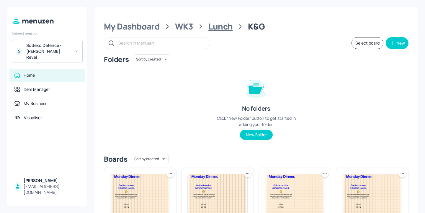
click at [214, 27] on div "Lunch" at bounding box center [220, 26] width 24 height 11
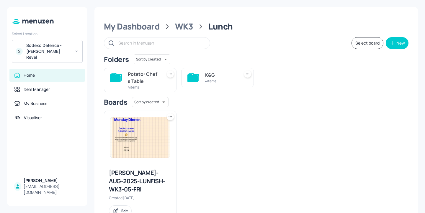
scroll to position [14, 0]
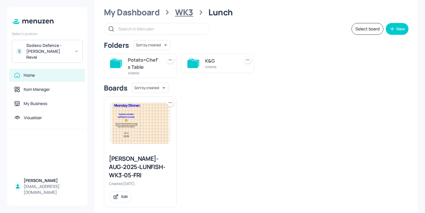
click at [186, 16] on div "WK3" at bounding box center [184, 12] width 18 height 11
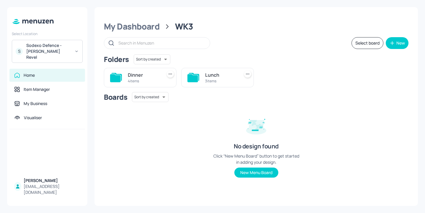
click at [199, 83] on div "Lunch 3 items" at bounding box center [217, 77] width 73 height 19
click at [208, 78] on div "Lunch" at bounding box center [221, 74] width 32 height 7
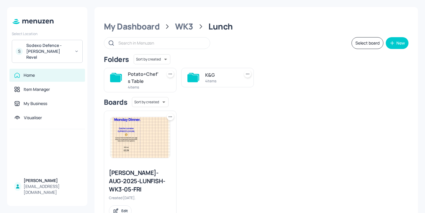
scroll to position [14, 0]
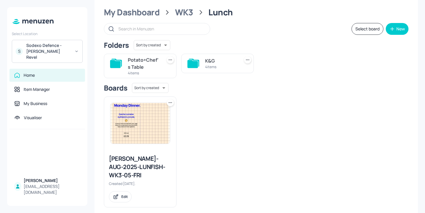
click at [152, 62] on div "Potato+Chef's Table" at bounding box center [144, 63] width 32 height 14
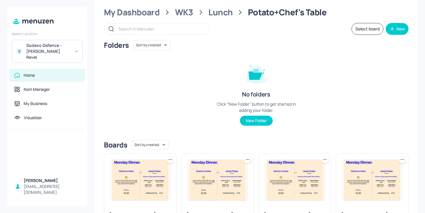
click at [374, 29] on button "Select board" at bounding box center [367, 29] width 32 height 12
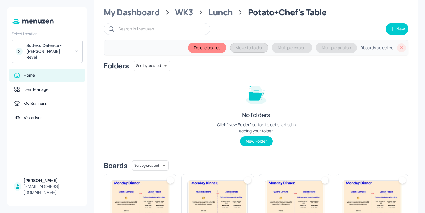
scroll to position [84, 0]
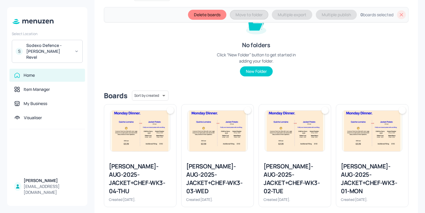
click at [150, 134] on img at bounding box center [140, 131] width 60 height 41
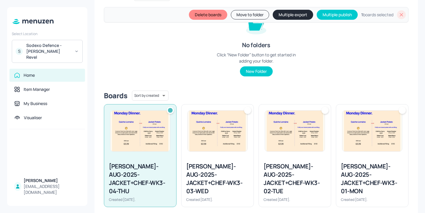
click at [218, 135] on img at bounding box center [218, 131] width 60 height 41
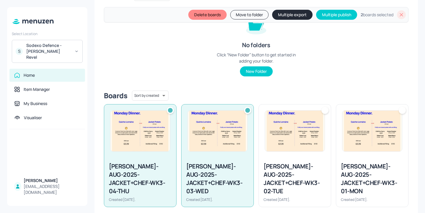
click at [287, 127] on img at bounding box center [295, 131] width 60 height 41
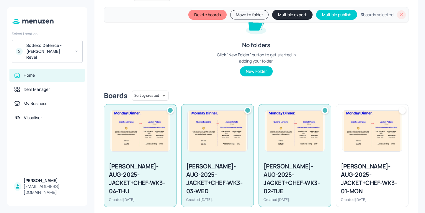
click at [389, 126] on img at bounding box center [372, 131] width 60 height 41
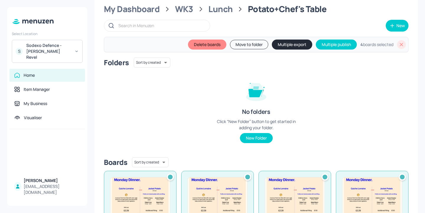
scroll to position [0, 0]
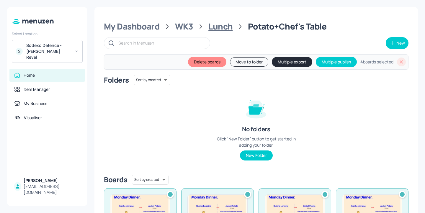
click at [229, 31] on div "Lunch" at bounding box center [220, 26] width 24 height 11
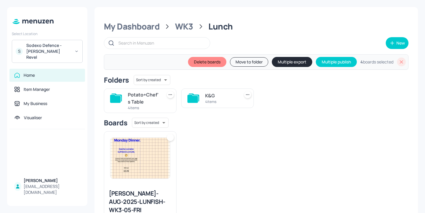
click at [219, 95] on div "K&G" at bounding box center [221, 95] width 32 height 7
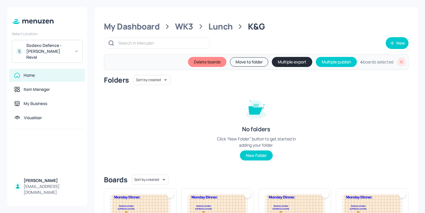
scroll to position [84, 0]
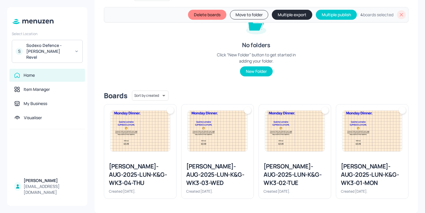
click at [132, 133] on img at bounding box center [140, 131] width 60 height 41
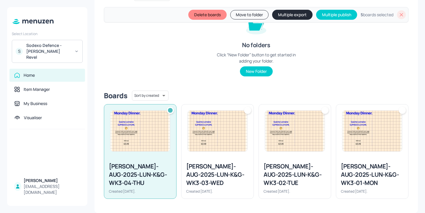
click at [212, 140] on img at bounding box center [218, 131] width 60 height 41
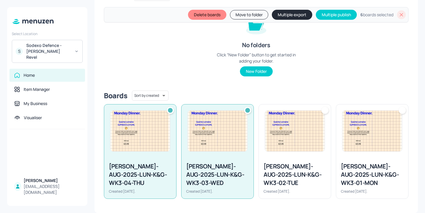
click at [288, 138] on img at bounding box center [295, 131] width 60 height 41
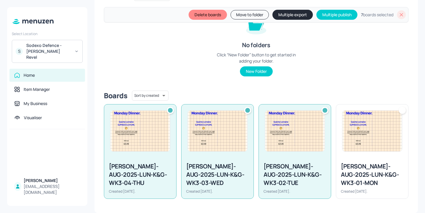
click at [385, 127] on img at bounding box center [372, 131] width 60 height 41
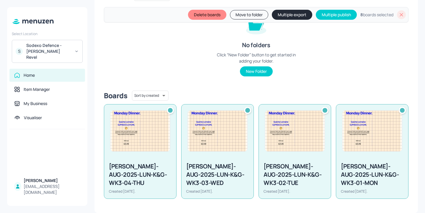
scroll to position [0, 0]
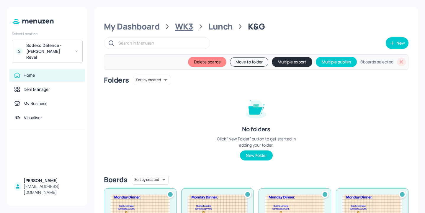
click at [186, 29] on div "WK3" at bounding box center [184, 26] width 18 height 11
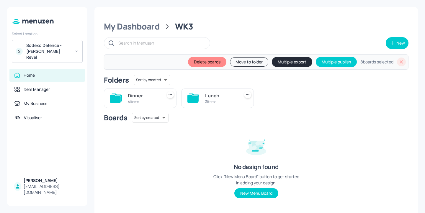
click at [149, 93] on div "Dinner" at bounding box center [144, 95] width 32 height 7
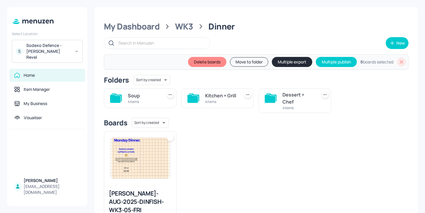
scroll to position [19, 0]
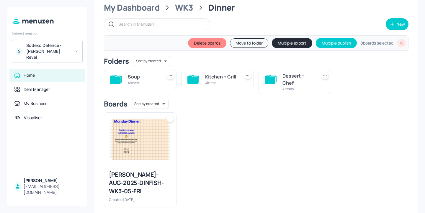
click at [151, 78] on div "Soup" at bounding box center [144, 76] width 32 height 7
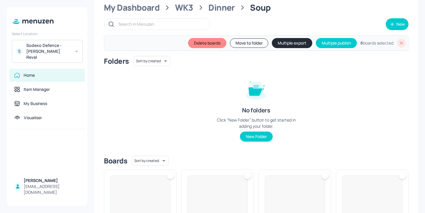
scroll to position [76, 0]
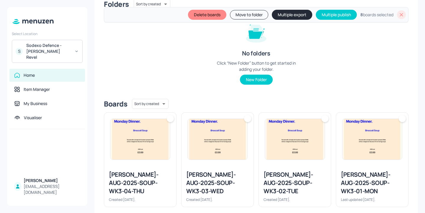
click at [144, 130] on img at bounding box center [140, 139] width 60 height 41
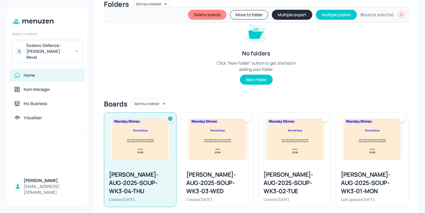
click at [212, 151] on img at bounding box center [218, 139] width 60 height 41
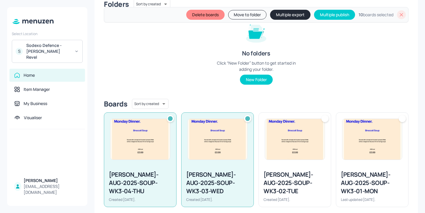
click at [272, 141] on img at bounding box center [295, 139] width 60 height 41
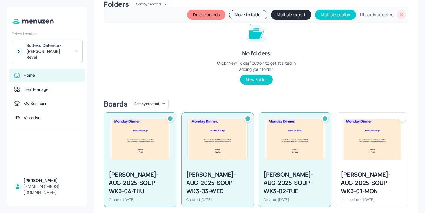
click at [364, 130] on img at bounding box center [372, 139] width 60 height 41
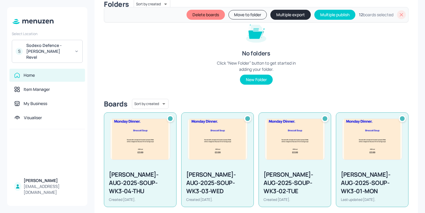
scroll to position [0, 0]
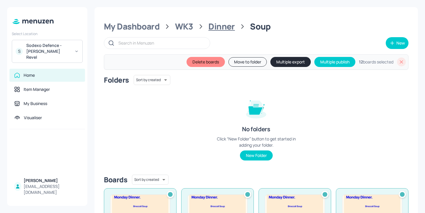
click at [222, 29] on div "Dinner" at bounding box center [221, 26] width 27 height 11
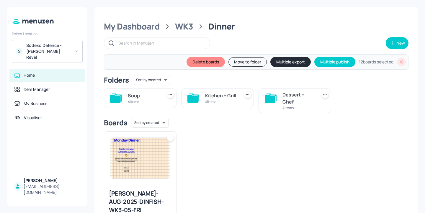
click at [213, 94] on div "Kitchen + Grill" at bounding box center [221, 95] width 32 height 7
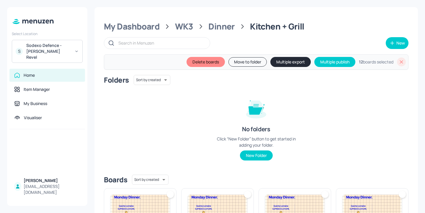
scroll to position [84, 0]
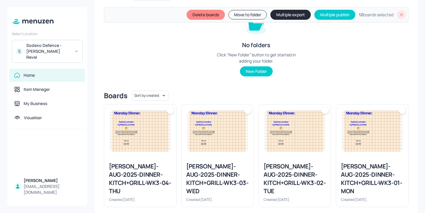
click at [136, 134] on img at bounding box center [140, 131] width 60 height 41
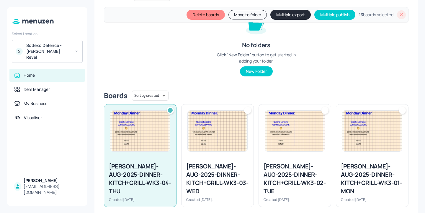
click at [208, 139] on img at bounding box center [218, 131] width 60 height 41
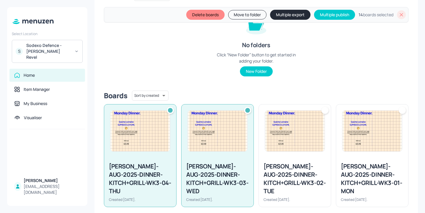
click at [269, 134] on img at bounding box center [295, 131] width 60 height 41
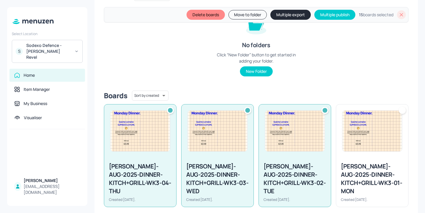
click at [364, 124] on img at bounding box center [372, 131] width 60 height 41
